Goal: Task Accomplishment & Management: Use online tool/utility

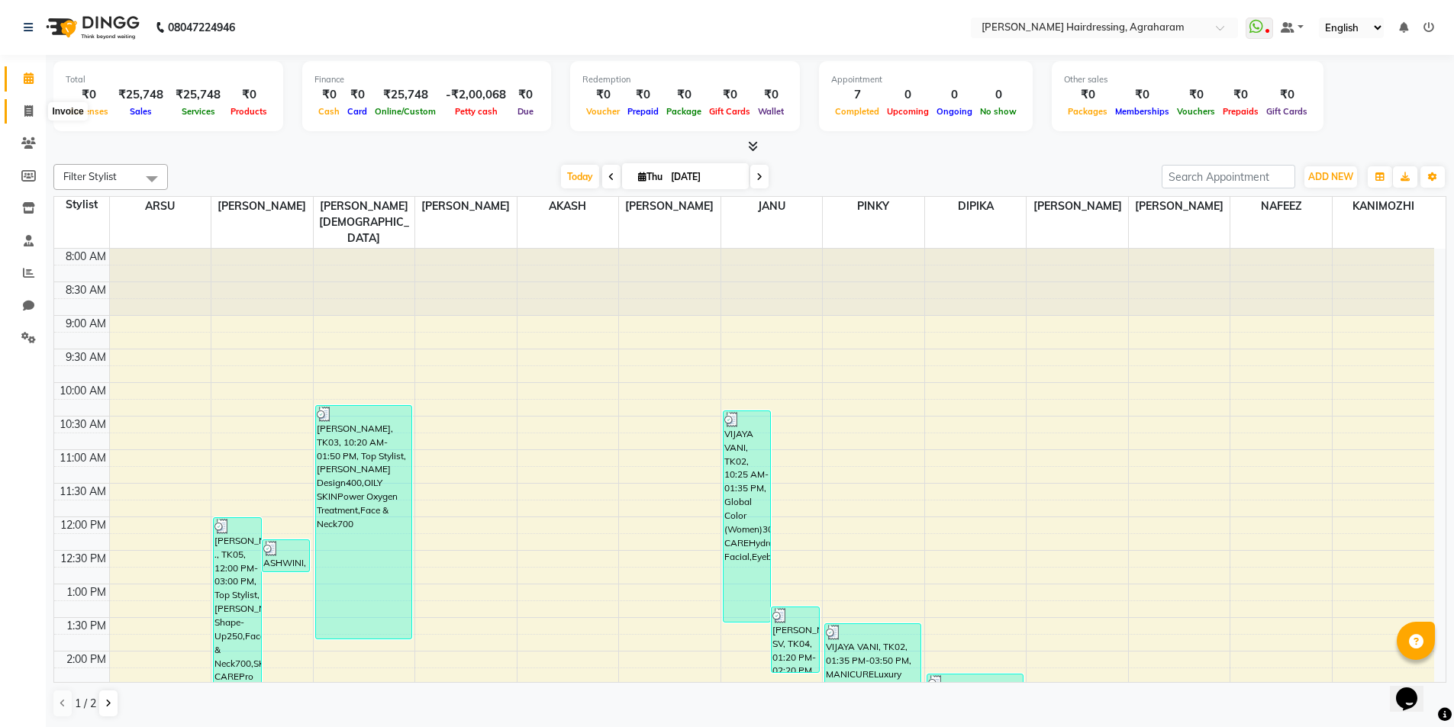
click at [31, 116] on icon at bounding box center [28, 110] width 8 height 11
select select "service"
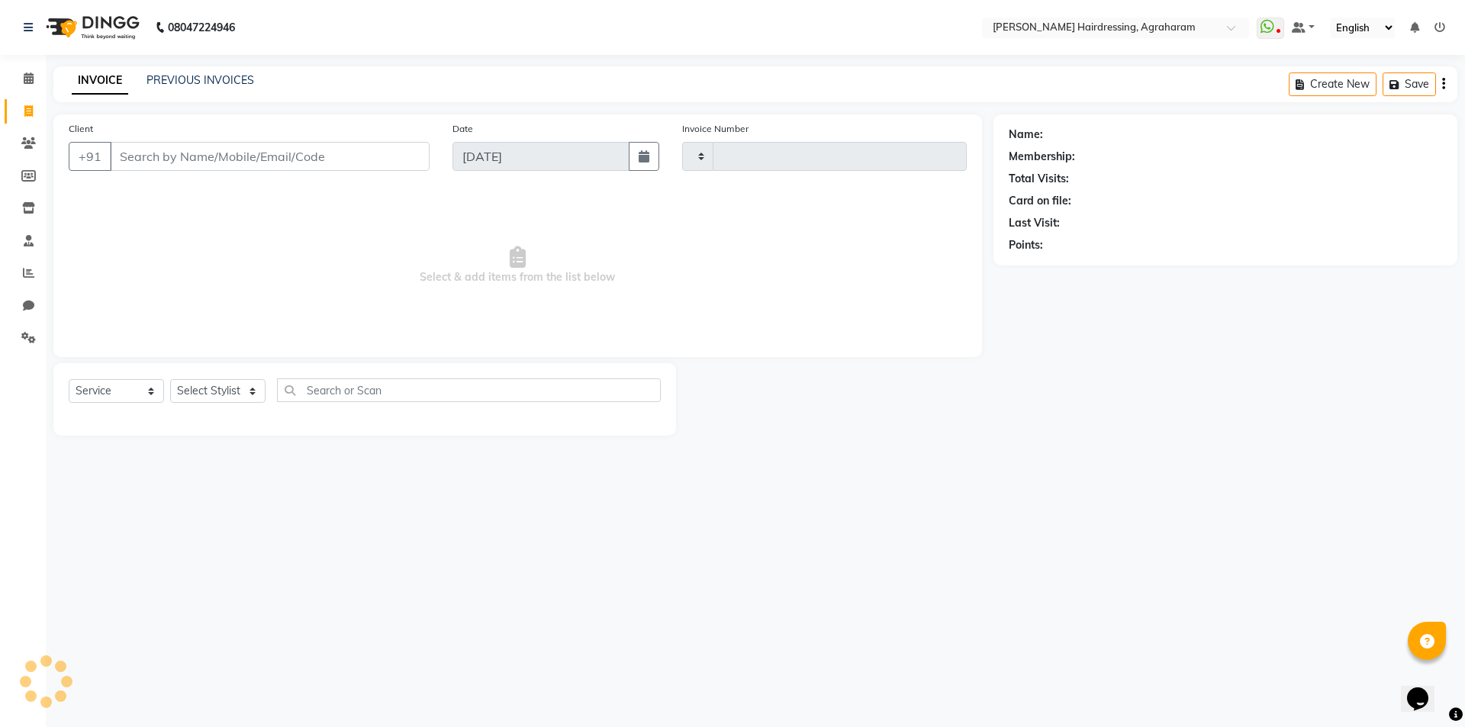
type input "2693"
select select "7962"
click at [196, 159] on input "Client" at bounding box center [270, 156] width 320 height 29
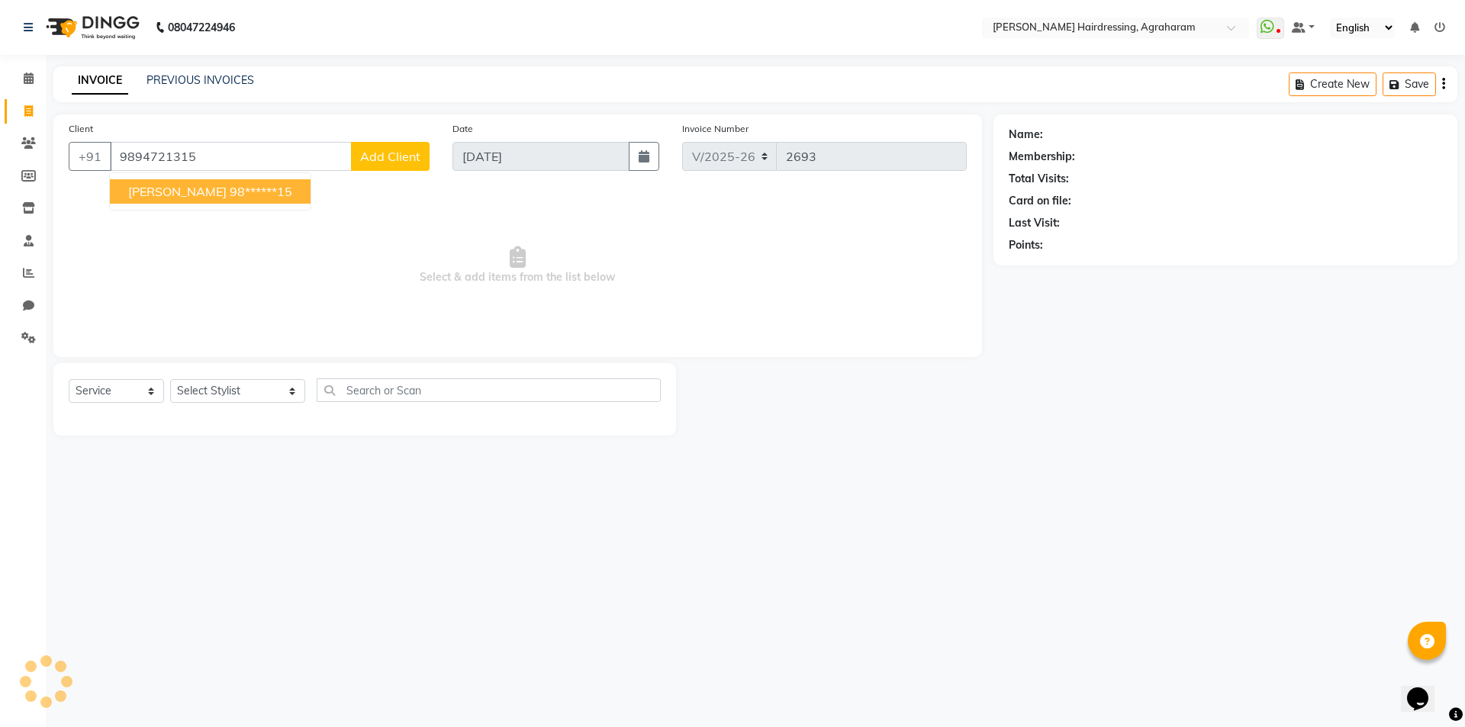
type input "9894721315"
select select "1: Object"
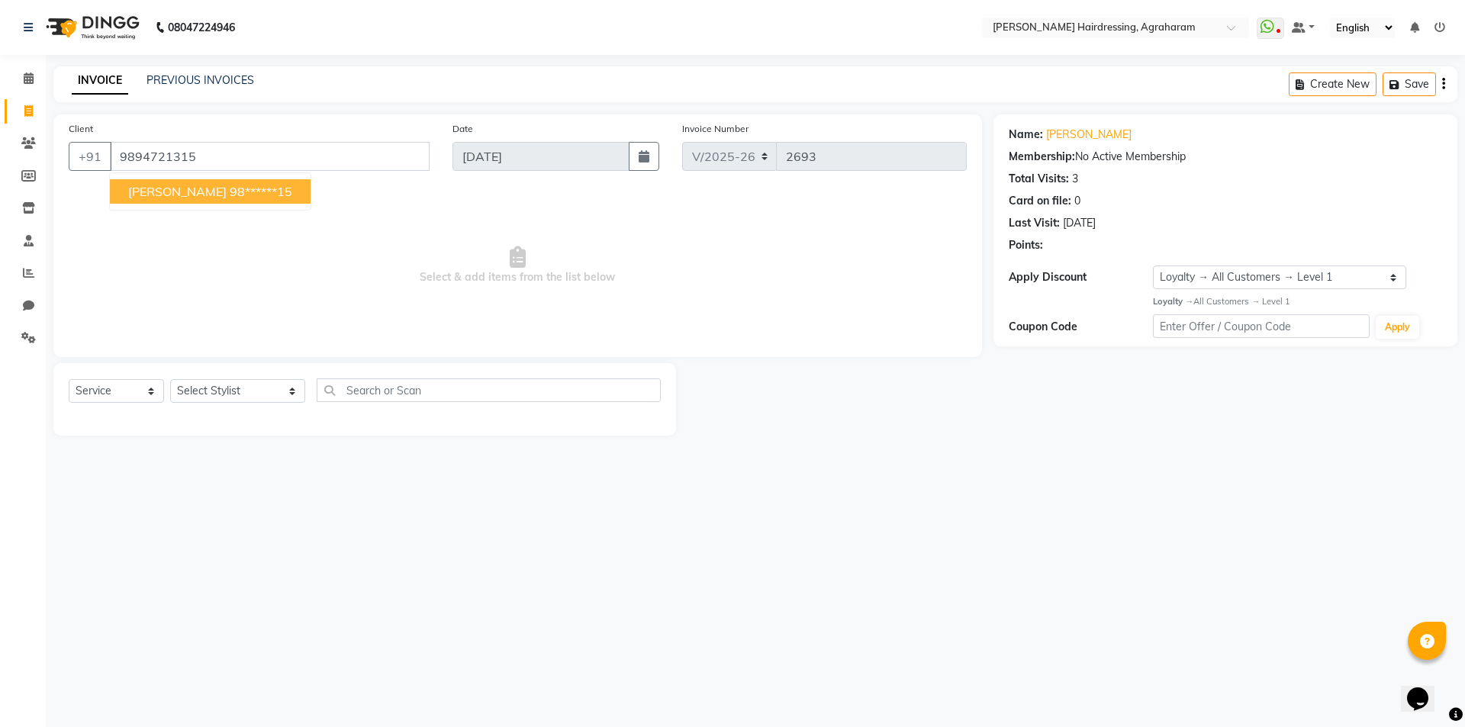
click at [199, 183] on button "[PERSON_NAME] 98******15" at bounding box center [210, 191] width 201 height 24
type input "98******15"
select select "1: Object"
drag, startPoint x: 214, startPoint y: 403, endPoint x: 217, endPoint y: 395, distance: 8.0
click at [215, 402] on select "Select Stylist [PERSON_NAME] AKASH ARSU [PERSON_NAME] MANAGER [PERSON_NAME] [PE…" at bounding box center [237, 391] width 135 height 24
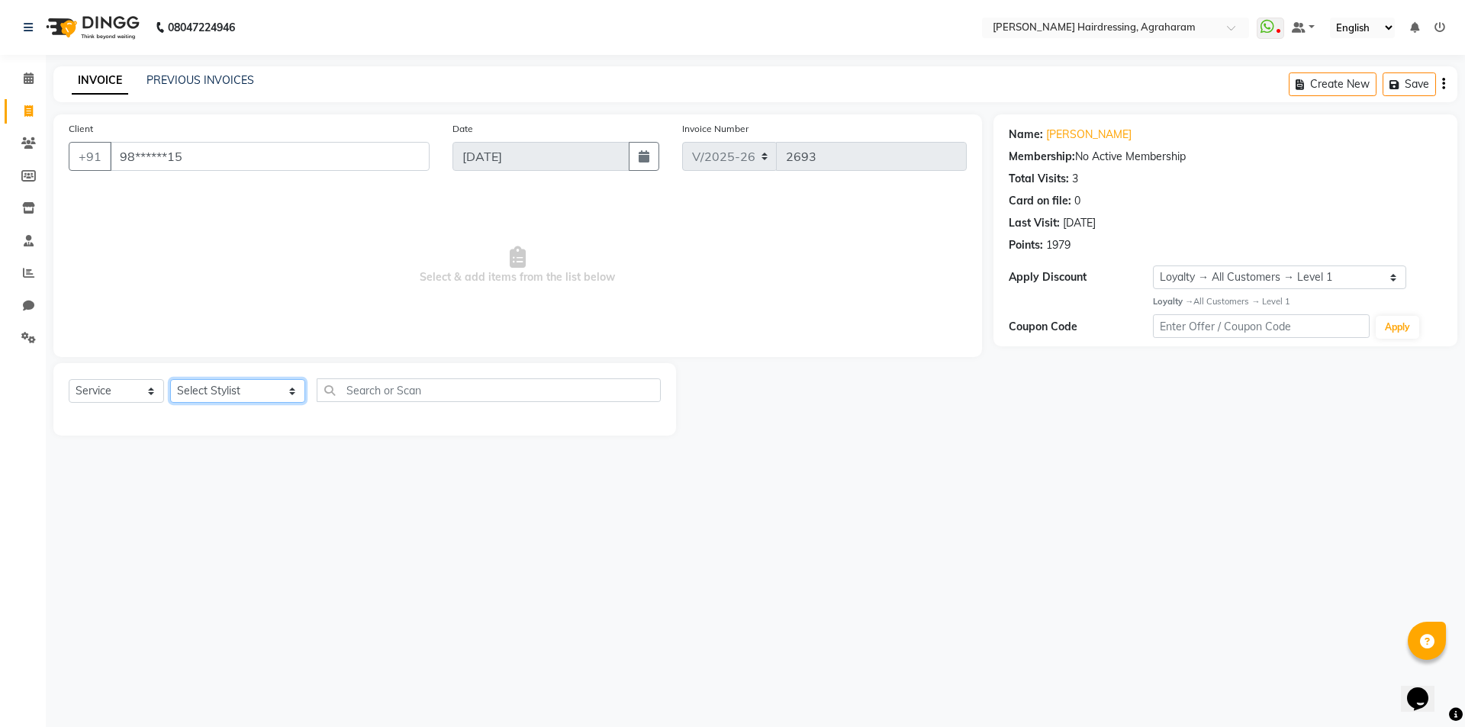
select select "85297"
click at [170, 379] on select "Select Stylist [PERSON_NAME] AKASH ARSU [PERSON_NAME] MANAGER [PERSON_NAME] [PE…" at bounding box center [237, 391] width 135 height 24
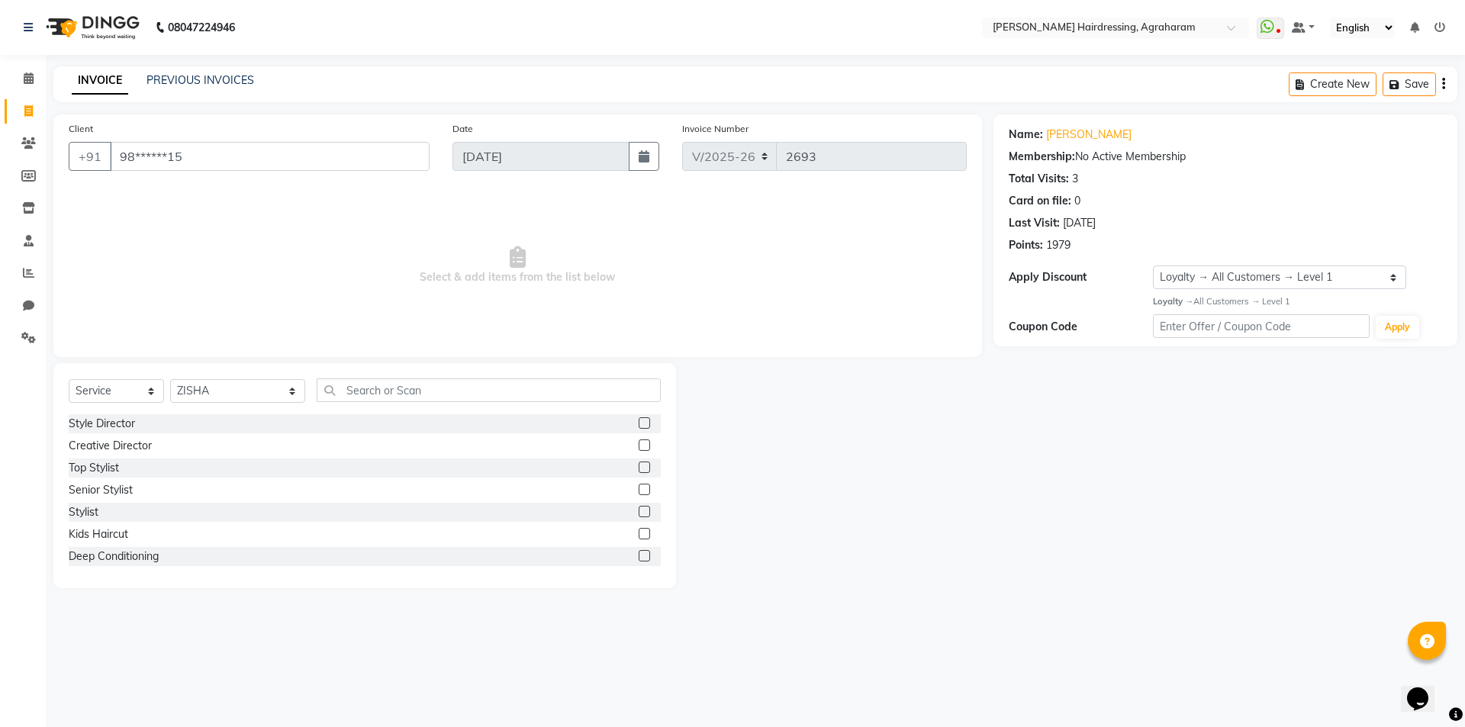
click at [421, 402] on div "Select Service Product Membership Package Voucher Prepaid Gift Card Select Styl…" at bounding box center [365, 396] width 592 height 36
click at [421, 395] on input "text" at bounding box center [489, 390] width 344 height 24
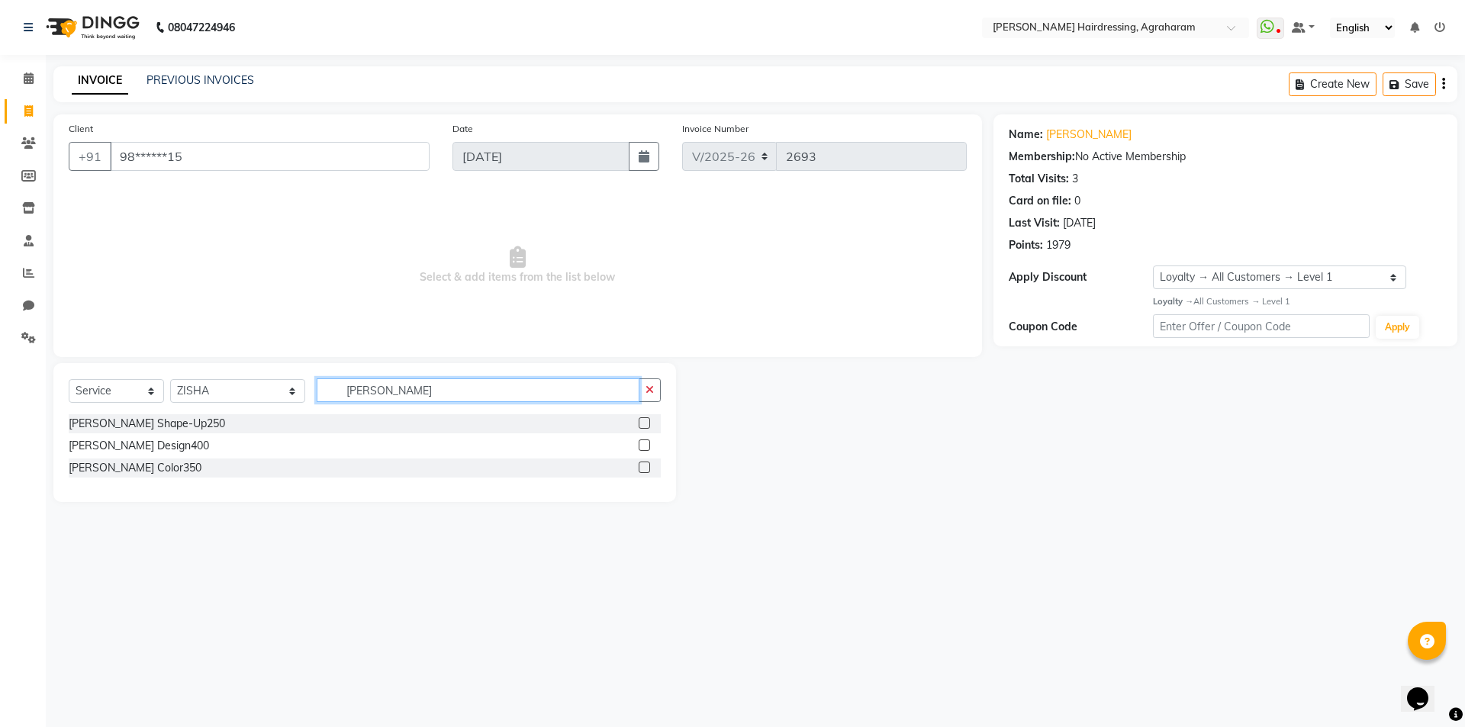
type input "[PERSON_NAME]"
click at [646, 423] on label at bounding box center [644, 422] width 11 height 11
click at [646, 423] on input "checkbox" at bounding box center [644, 424] width 10 height 10
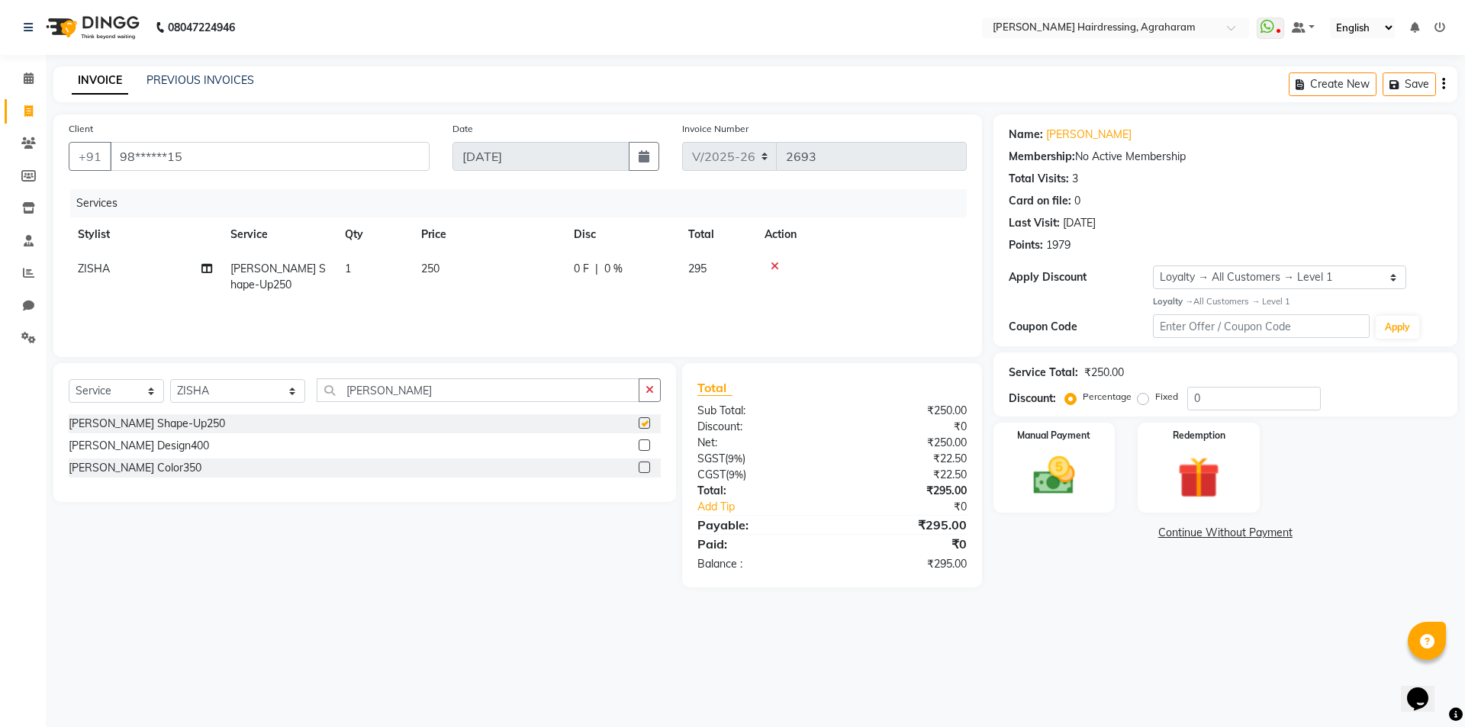
checkbox input "false"
drag, startPoint x: 1052, startPoint y: 481, endPoint x: 1070, endPoint y: 483, distance: 17.6
click at [1053, 481] on img at bounding box center [1054, 476] width 71 height 50
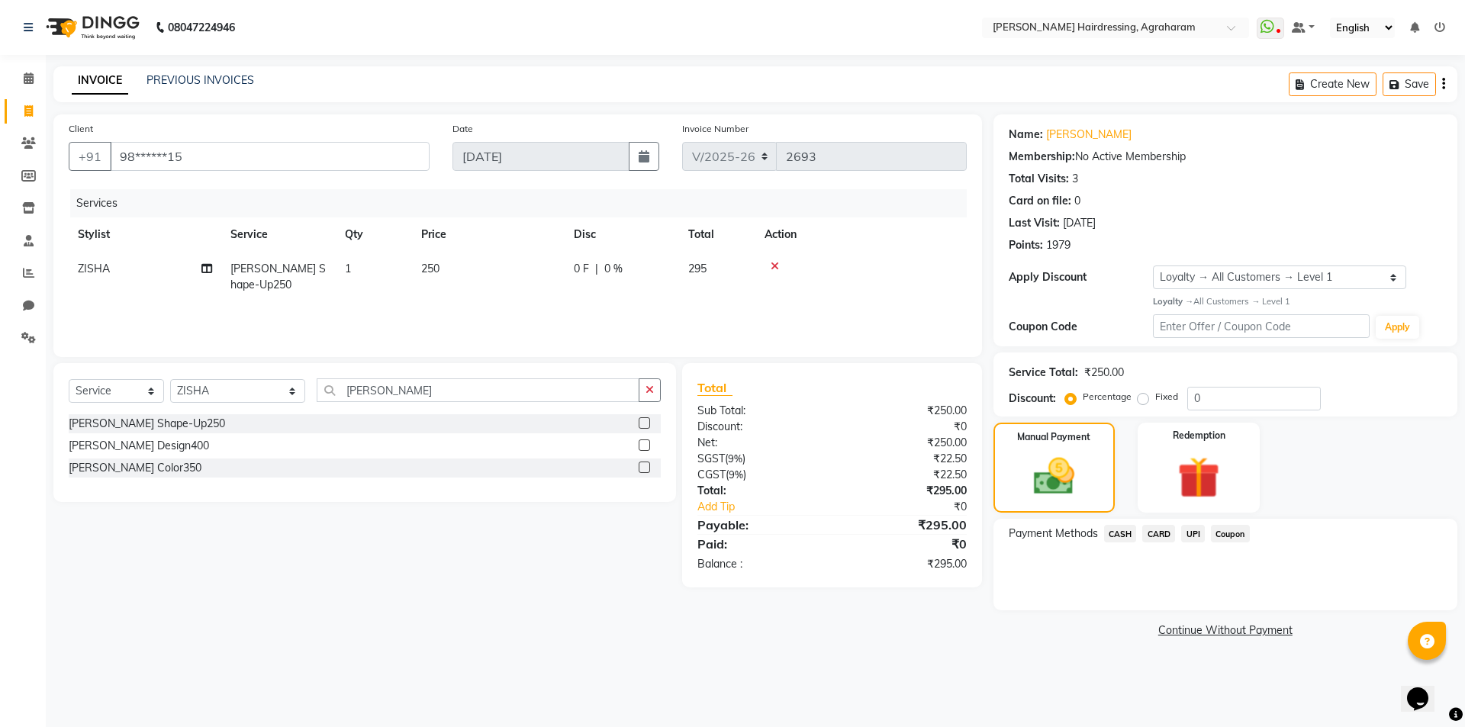
click at [1196, 534] on span "UPI" at bounding box center [1193, 534] width 24 height 18
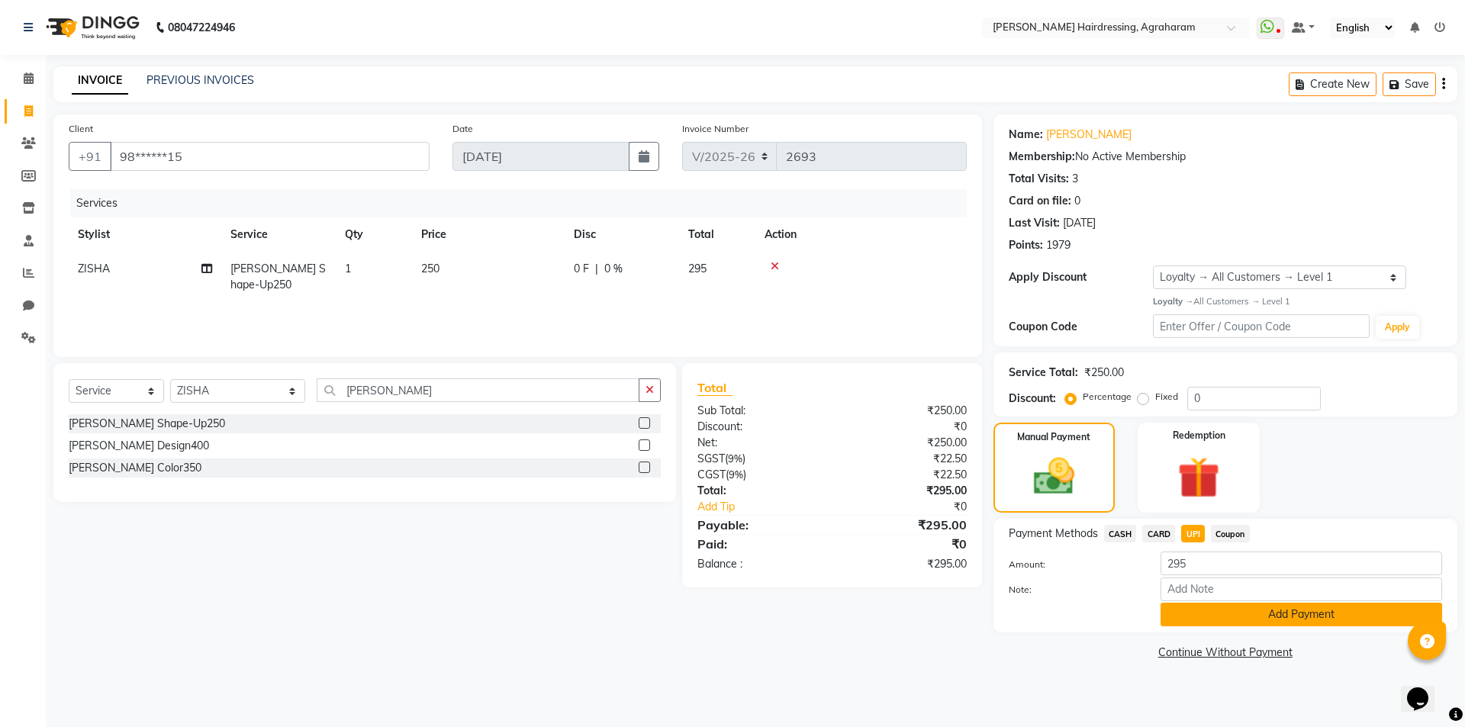
click at [1300, 623] on button "Add Payment" at bounding box center [1302, 615] width 282 height 24
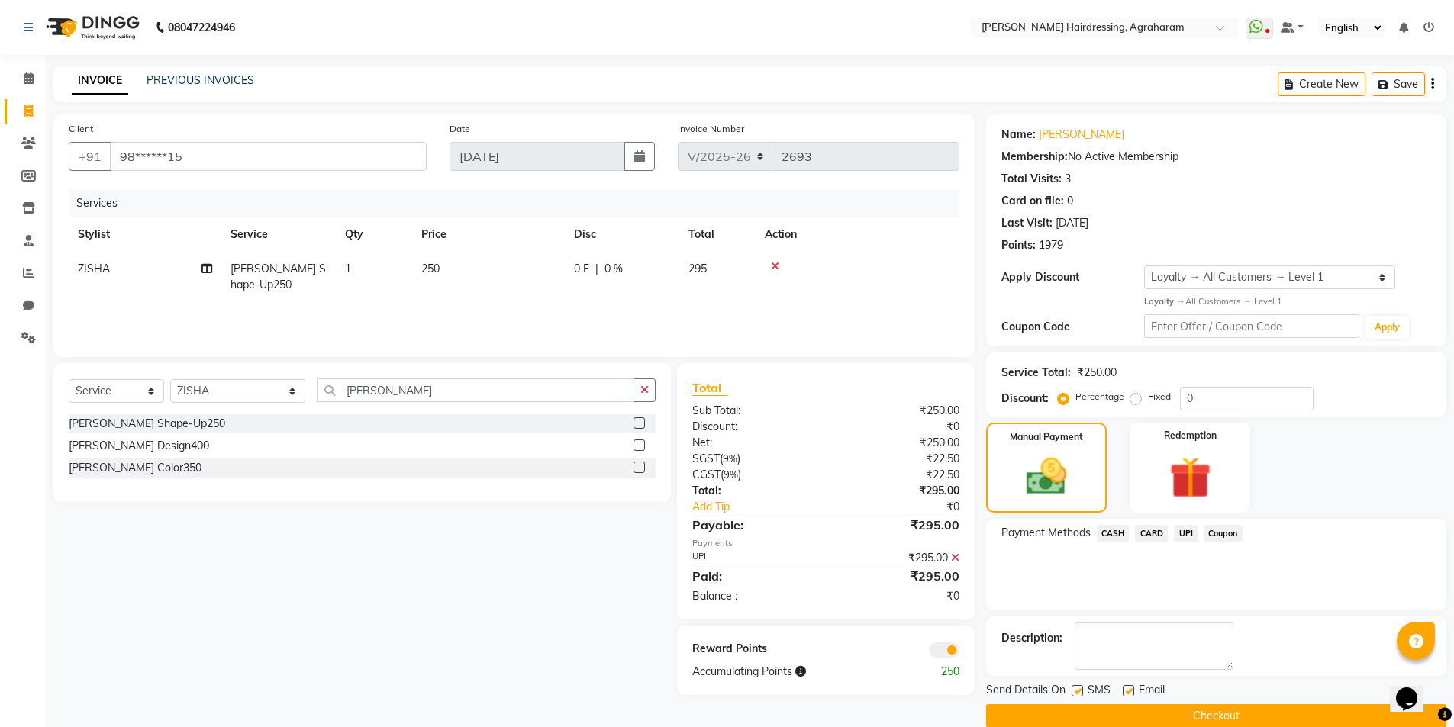
click at [1222, 720] on button "Checkout" at bounding box center [1216, 716] width 460 height 24
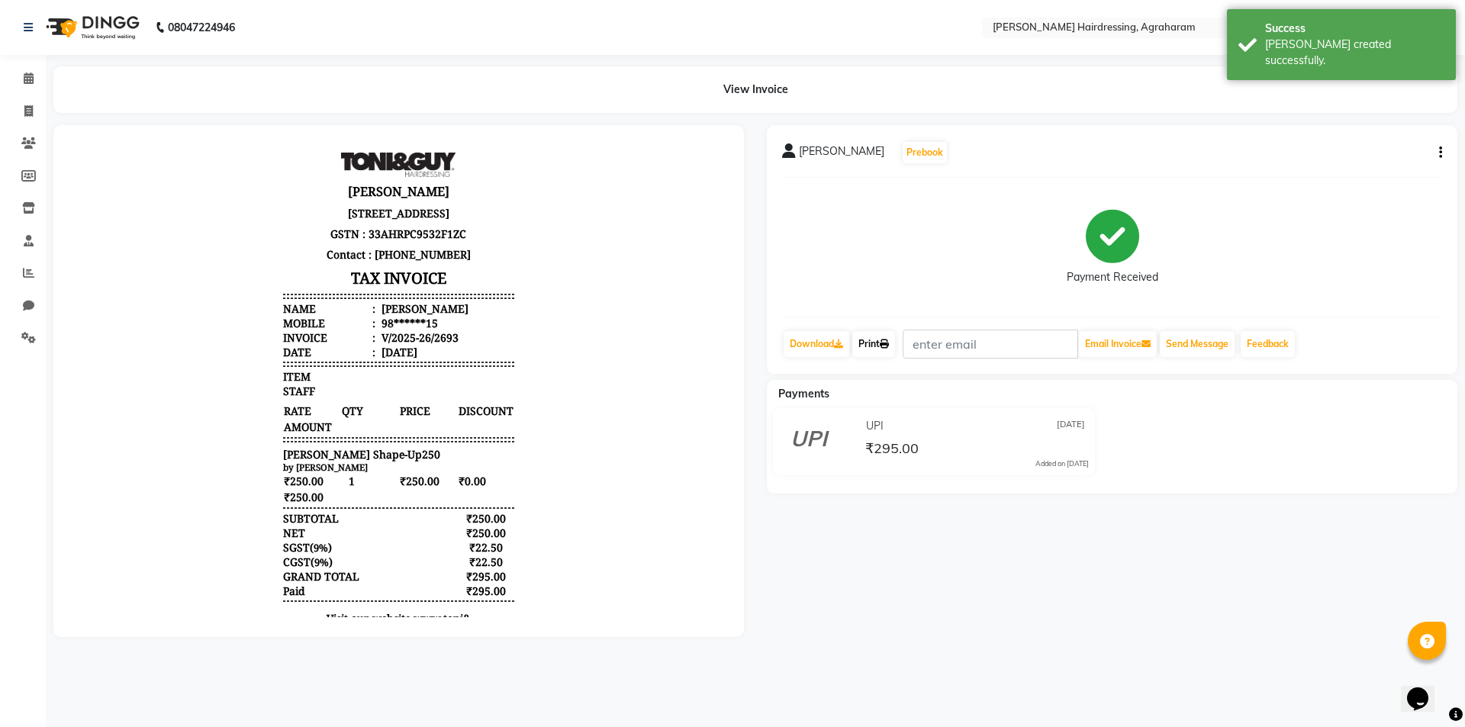
click at [882, 347] on link "Print" at bounding box center [873, 344] width 43 height 26
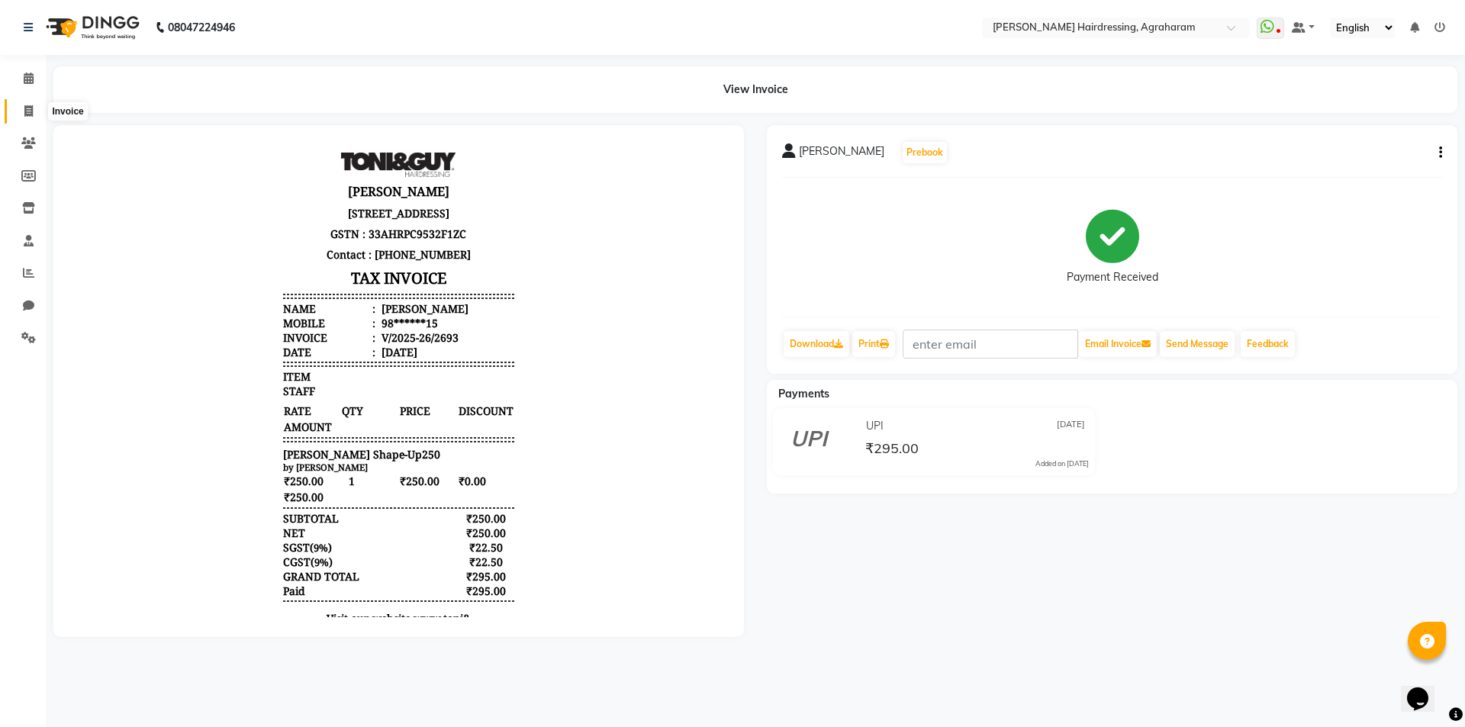
click at [28, 109] on icon at bounding box center [28, 110] width 8 height 11
select select "service"
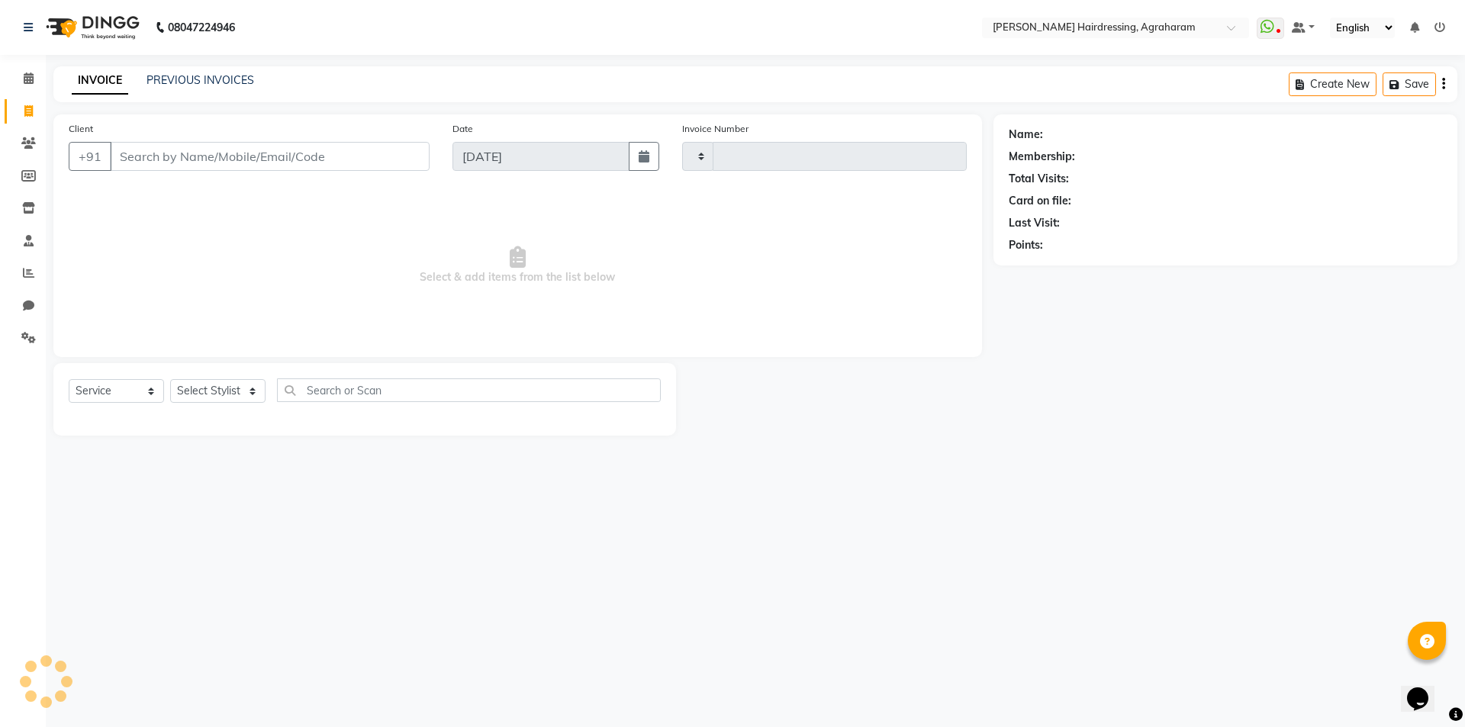
type input "2694"
select select "7962"
click at [182, 78] on link "PREVIOUS INVOICES" at bounding box center [201, 80] width 108 height 14
